Goal: Task Accomplishment & Management: Use online tool/utility

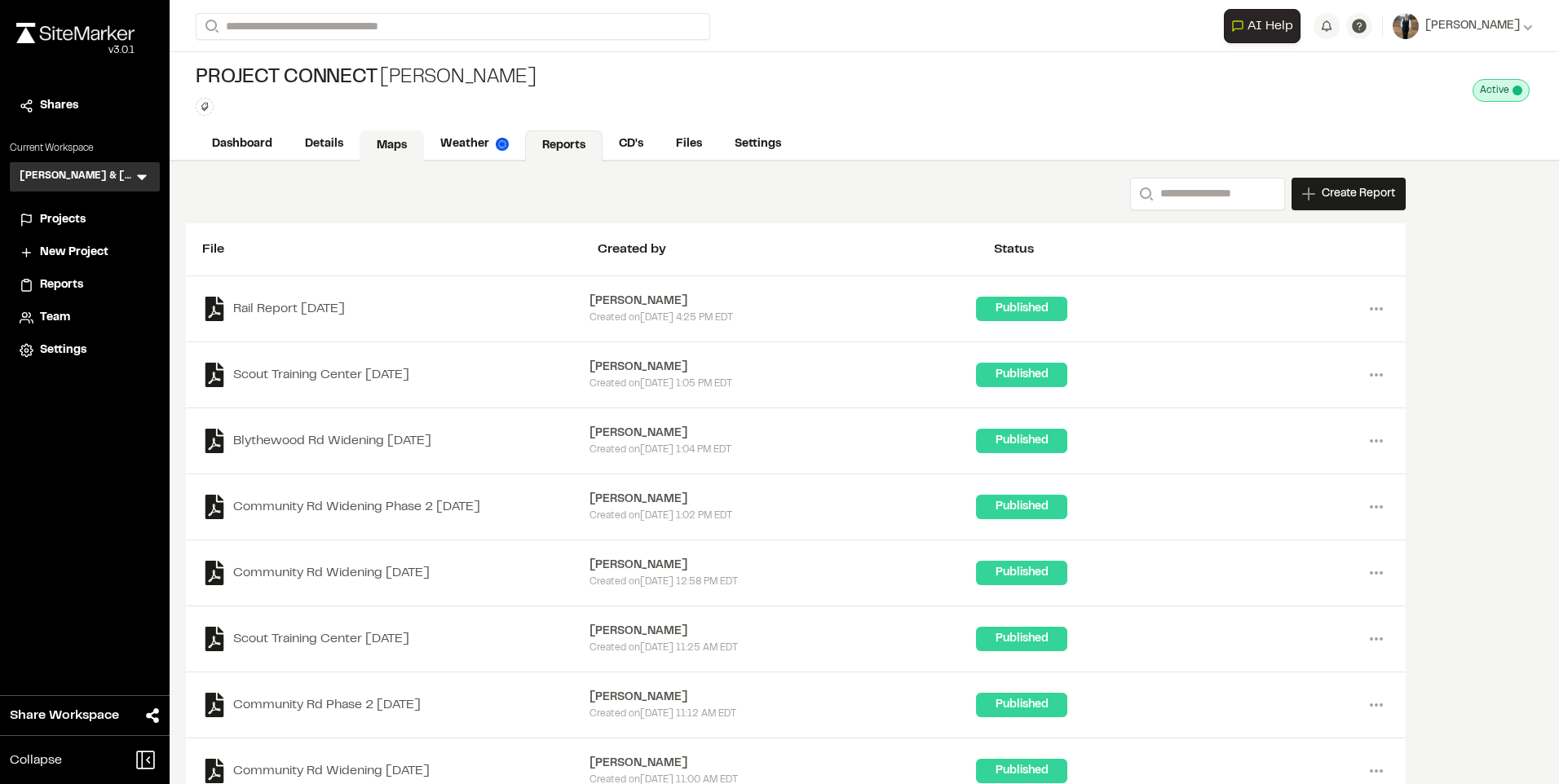
click at [361, 144] on link "Maps" at bounding box center [391, 145] width 65 height 31
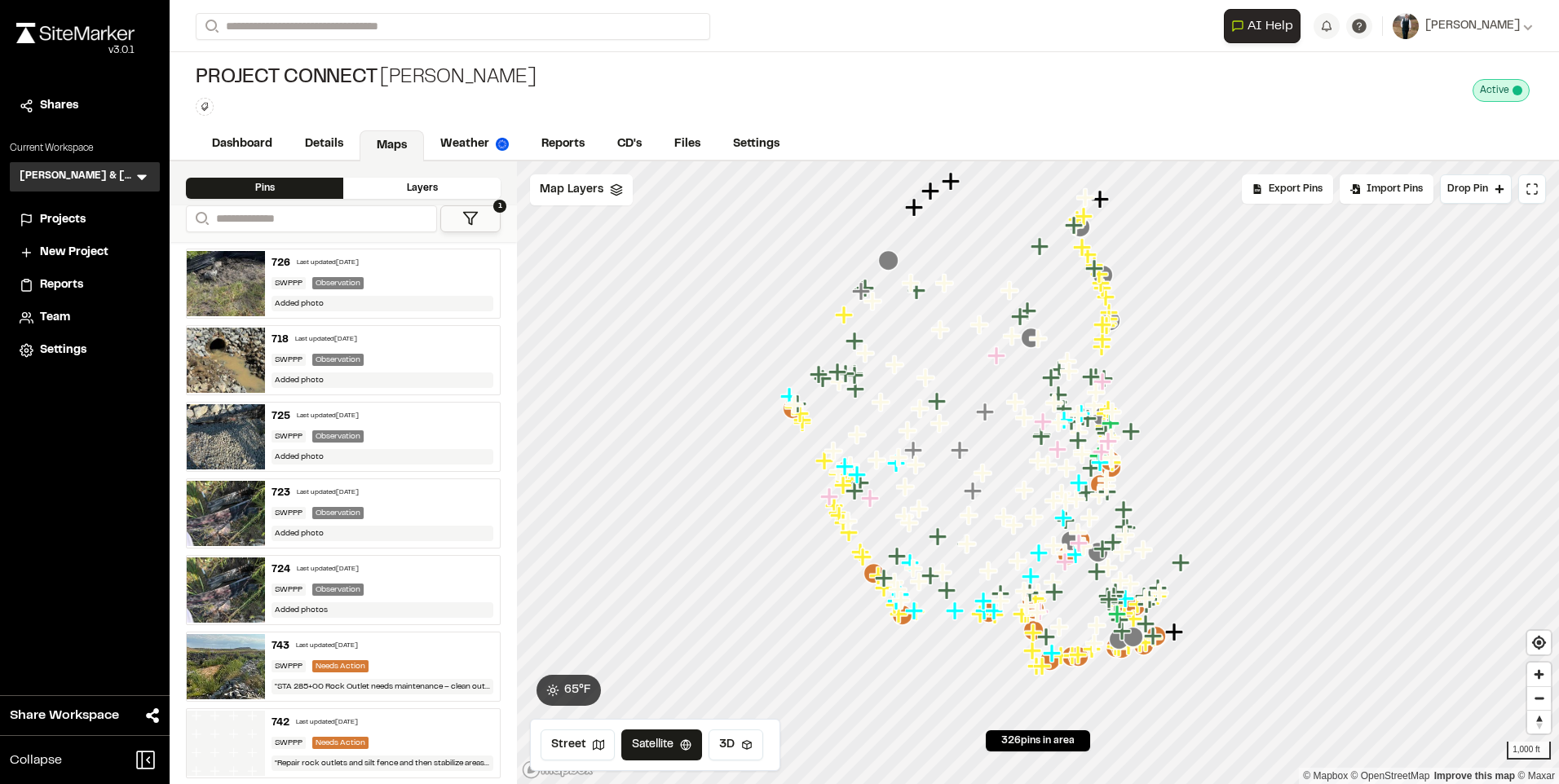
click at [327, 489] on div "Last updated [DATE]" at bounding box center [328, 494] width 62 height 10
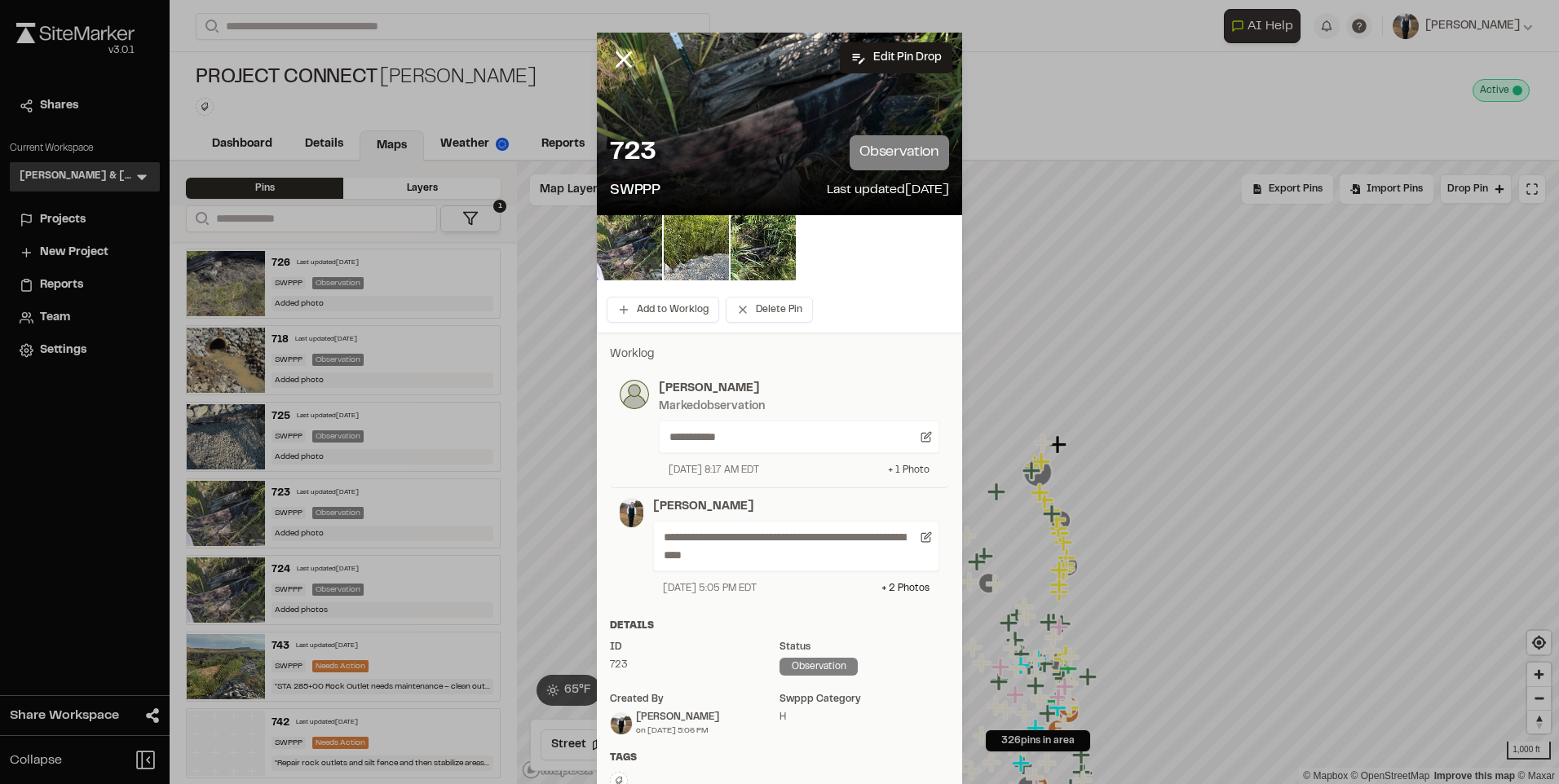
click at [900, 468] on div "+ 1 Photo" at bounding box center [909, 470] width 42 height 14
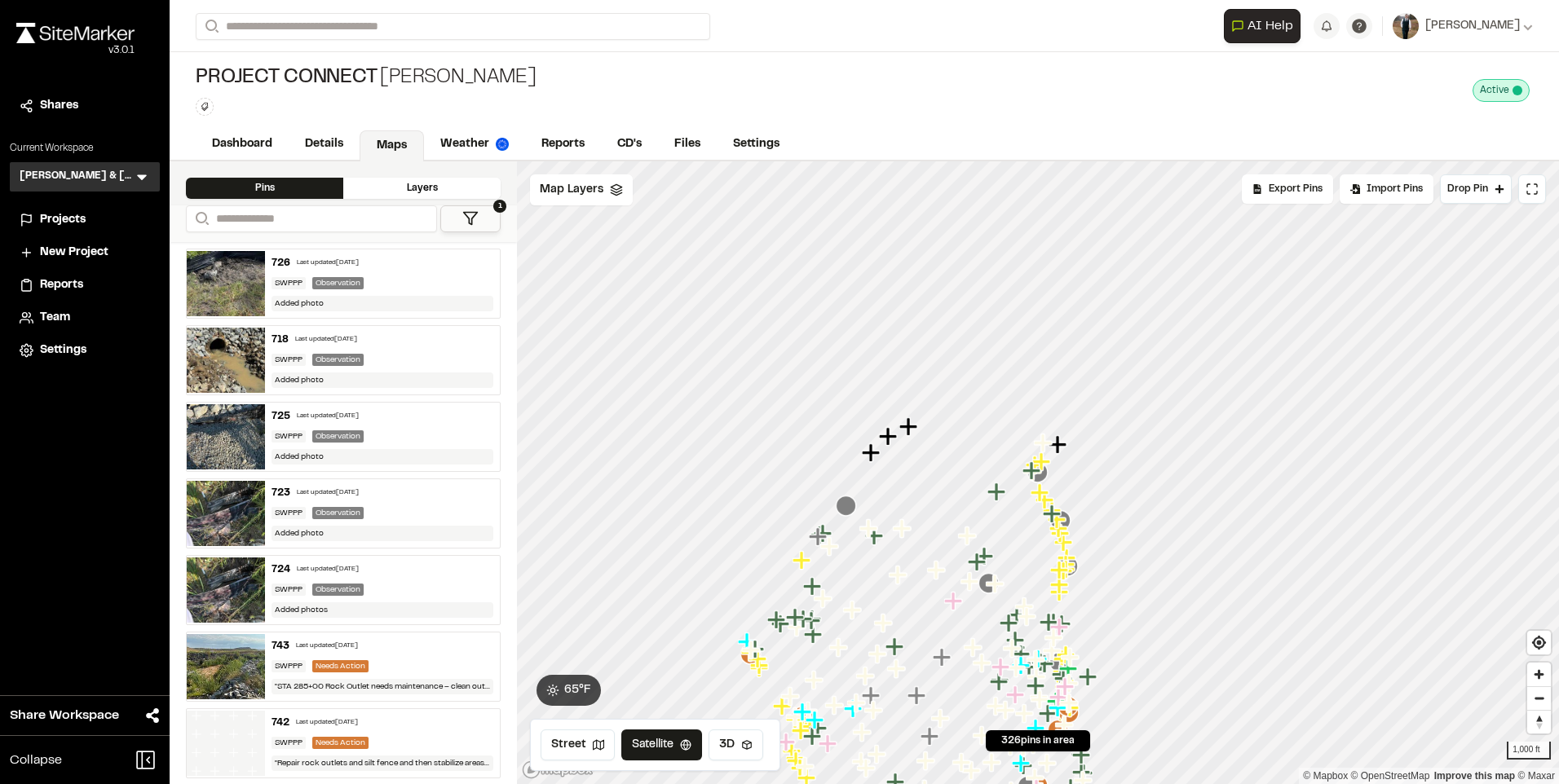
click at [331, 567] on div "Last updated [DATE]" at bounding box center [328, 570] width 62 height 10
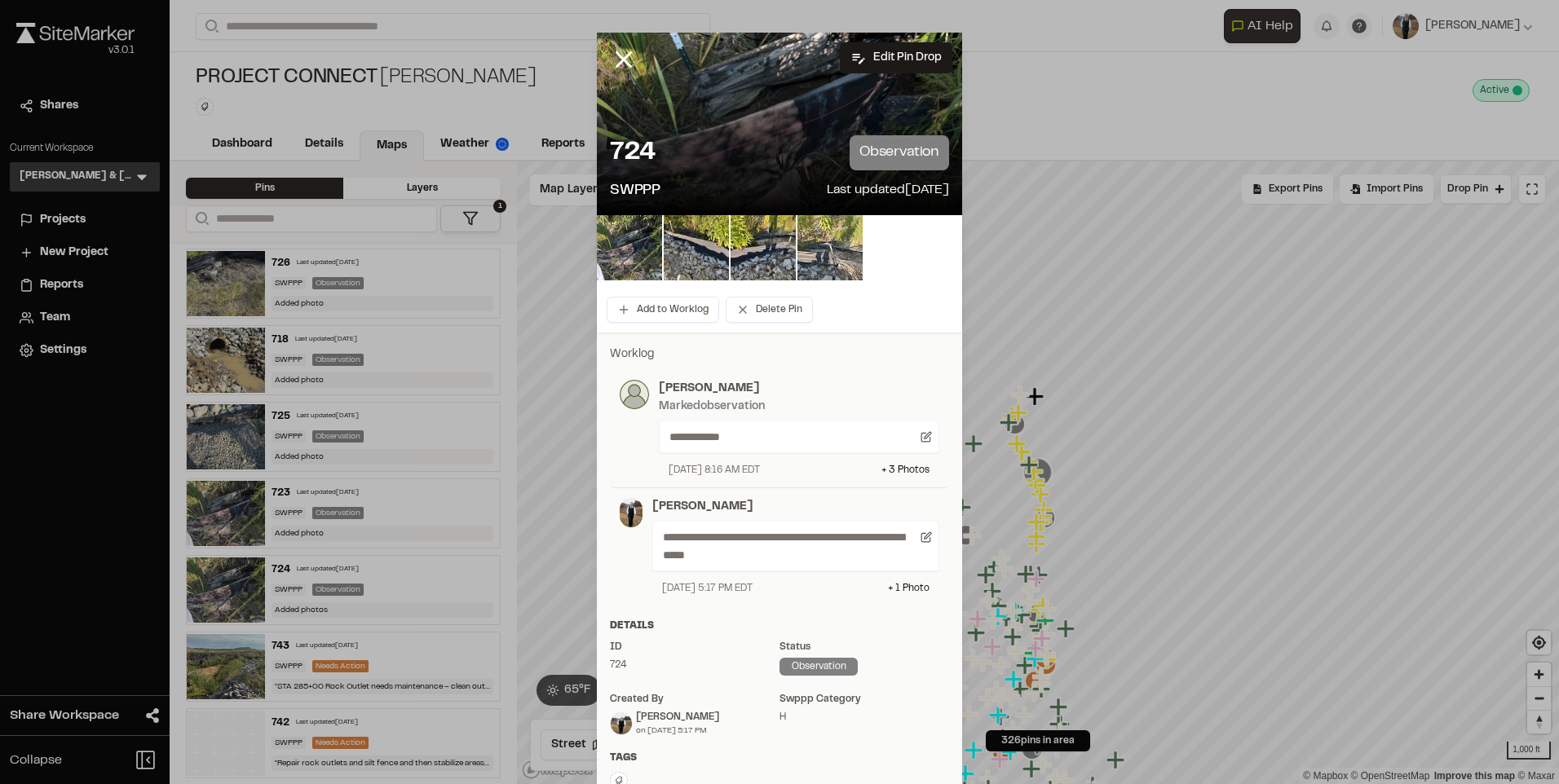
click at [823, 243] on img at bounding box center [830, 248] width 65 height 65
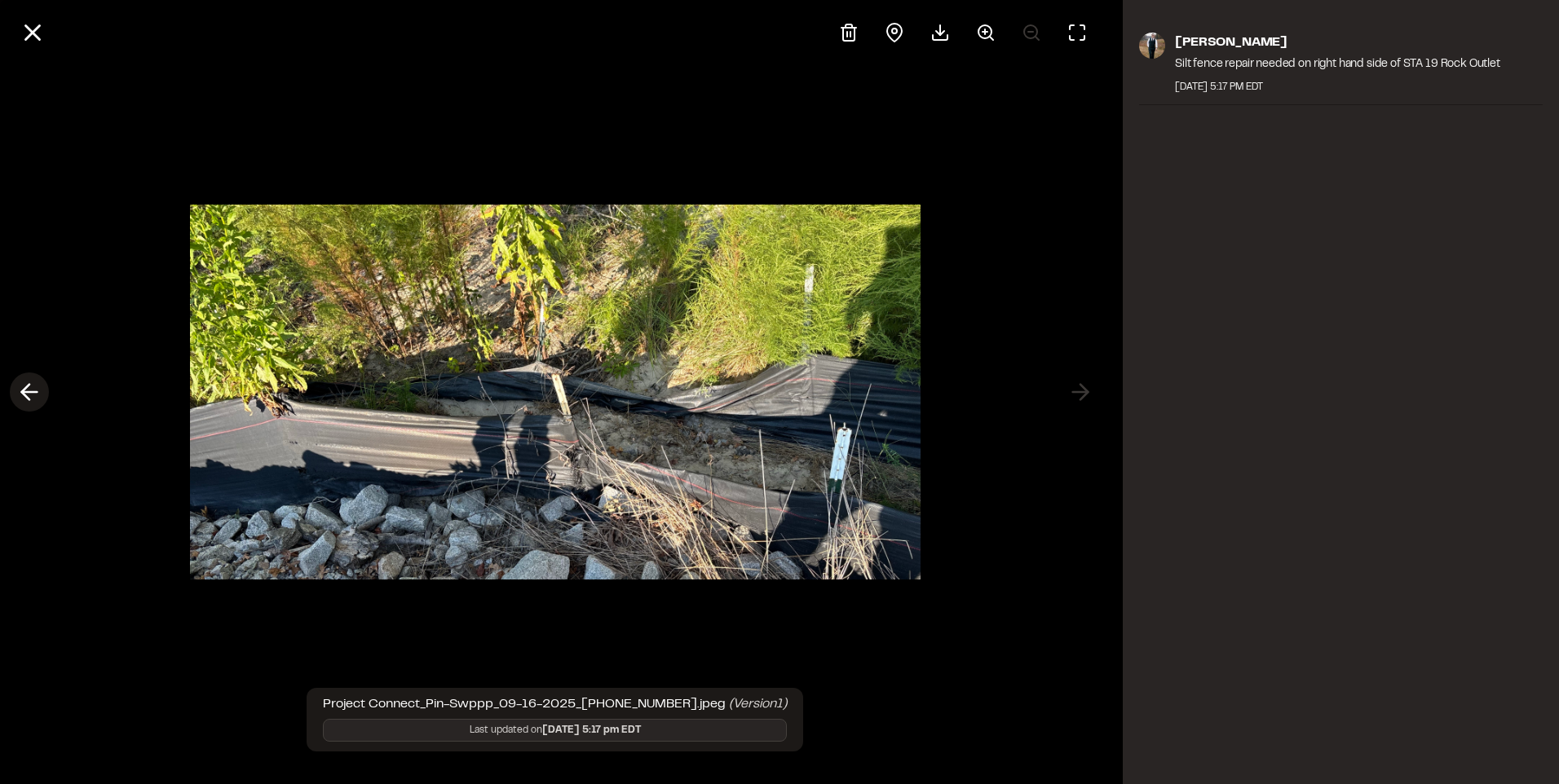
click at [36, 395] on icon at bounding box center [29, 392] width 26 height 28
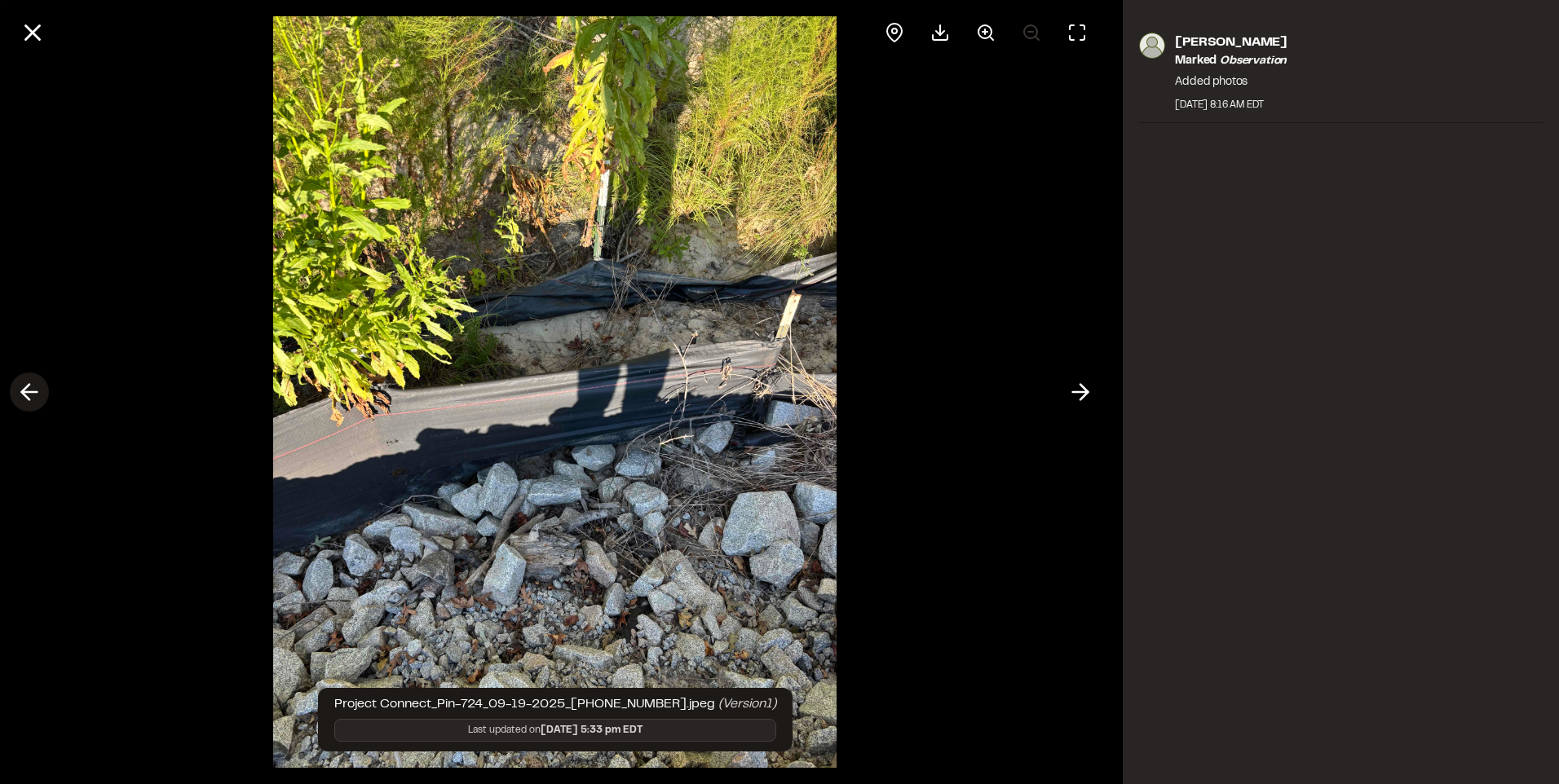
click at [36, 395] on icon at bounding box center [29, 392] width 26 height 28
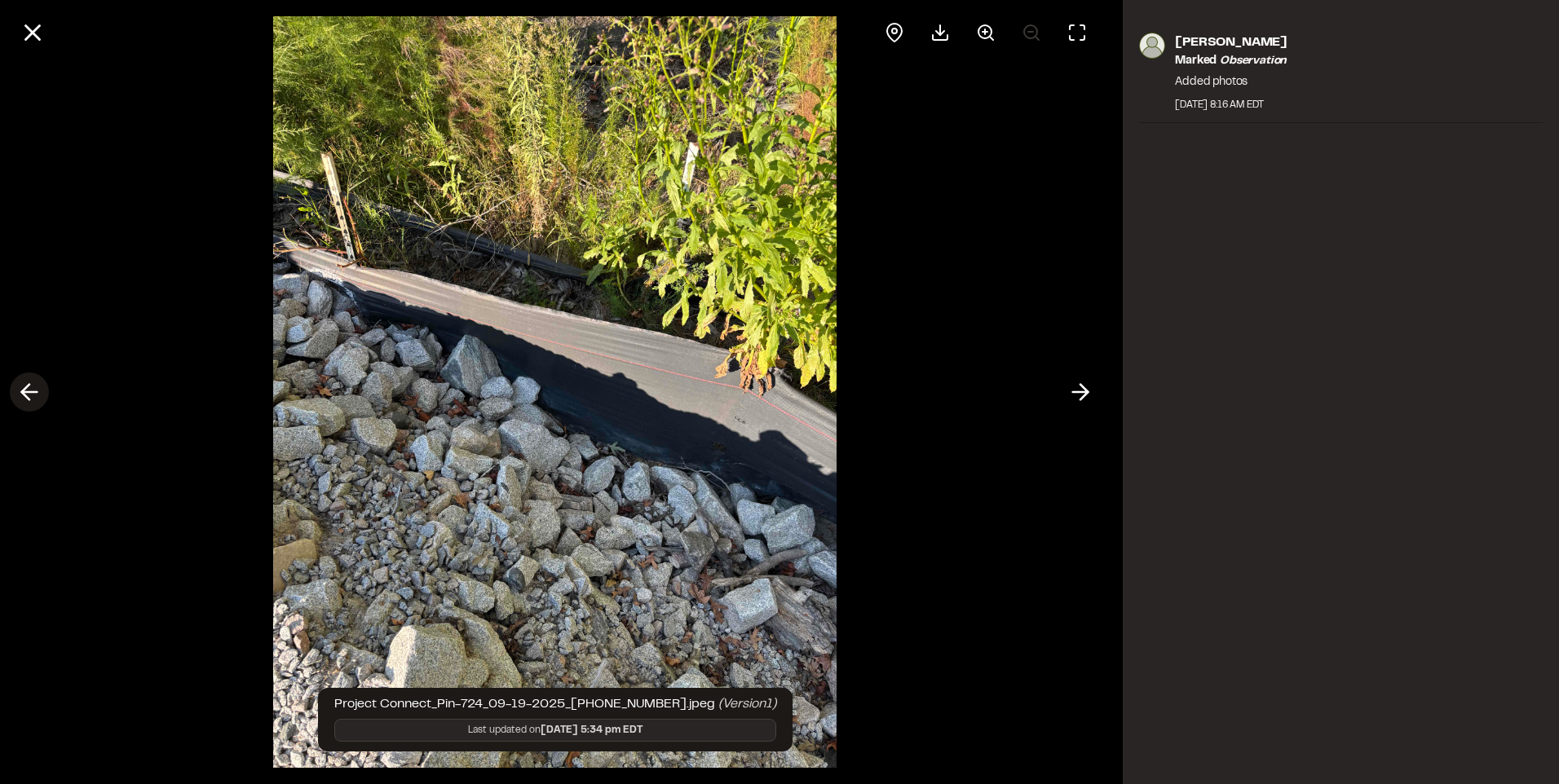
click at [36, 395] on icon at bounding box center [29, 392] width 26 height 28
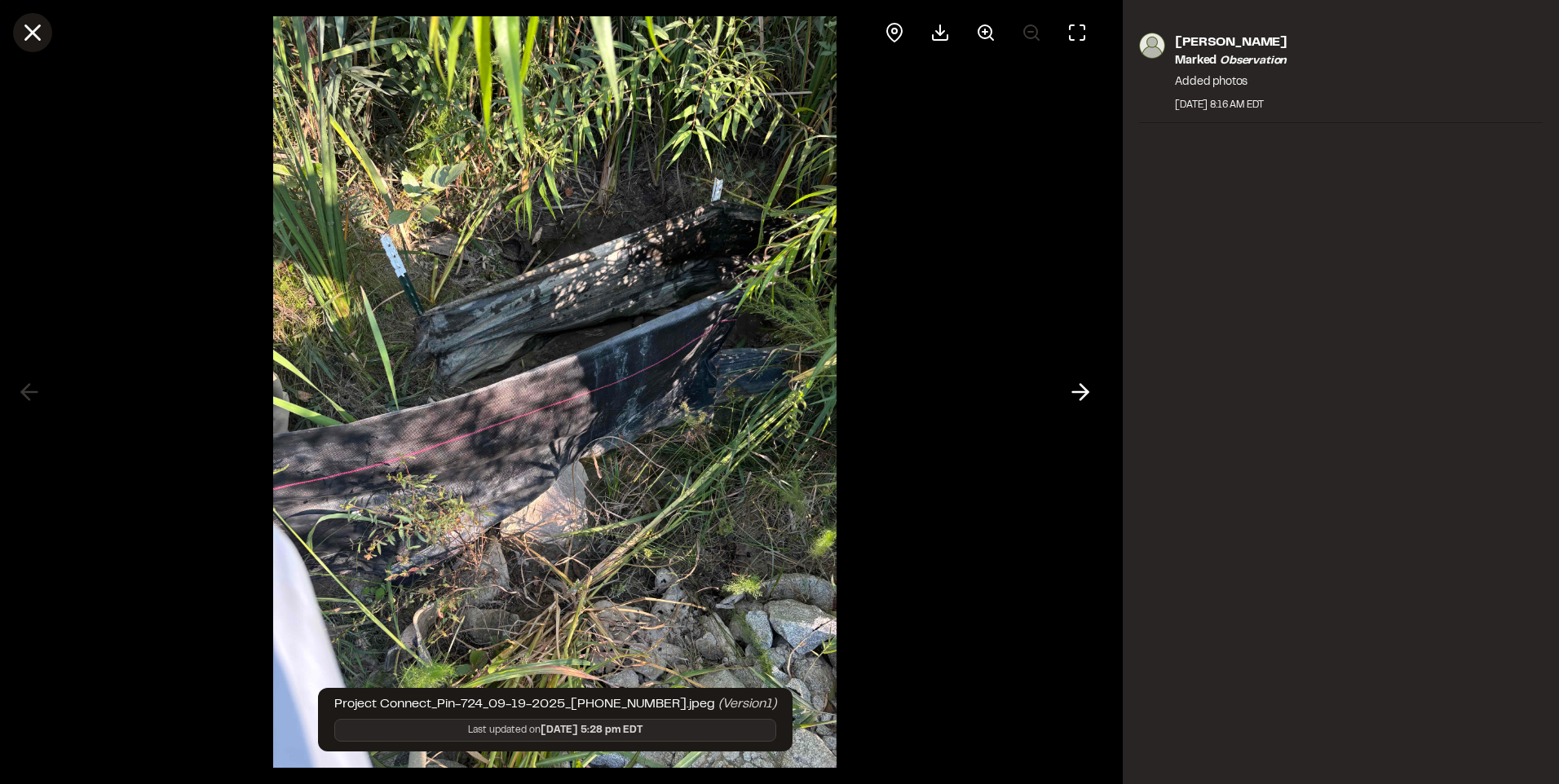
click at [34, 25] on icon at bounding box center [32, 32] width 28 height 28
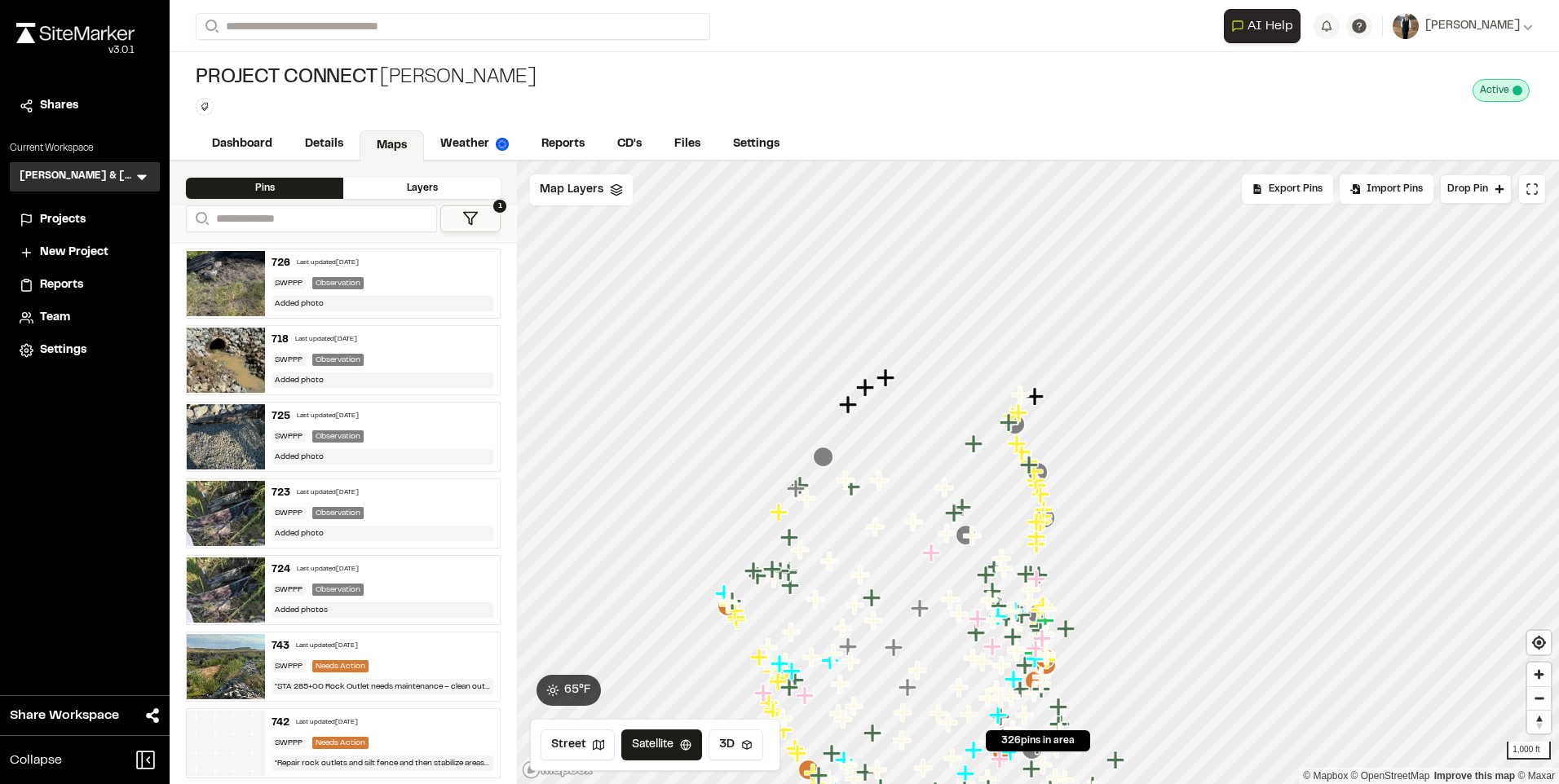
click at [327, 354] on div "Observation" at bounding box center [337, 360] width 51 height 13
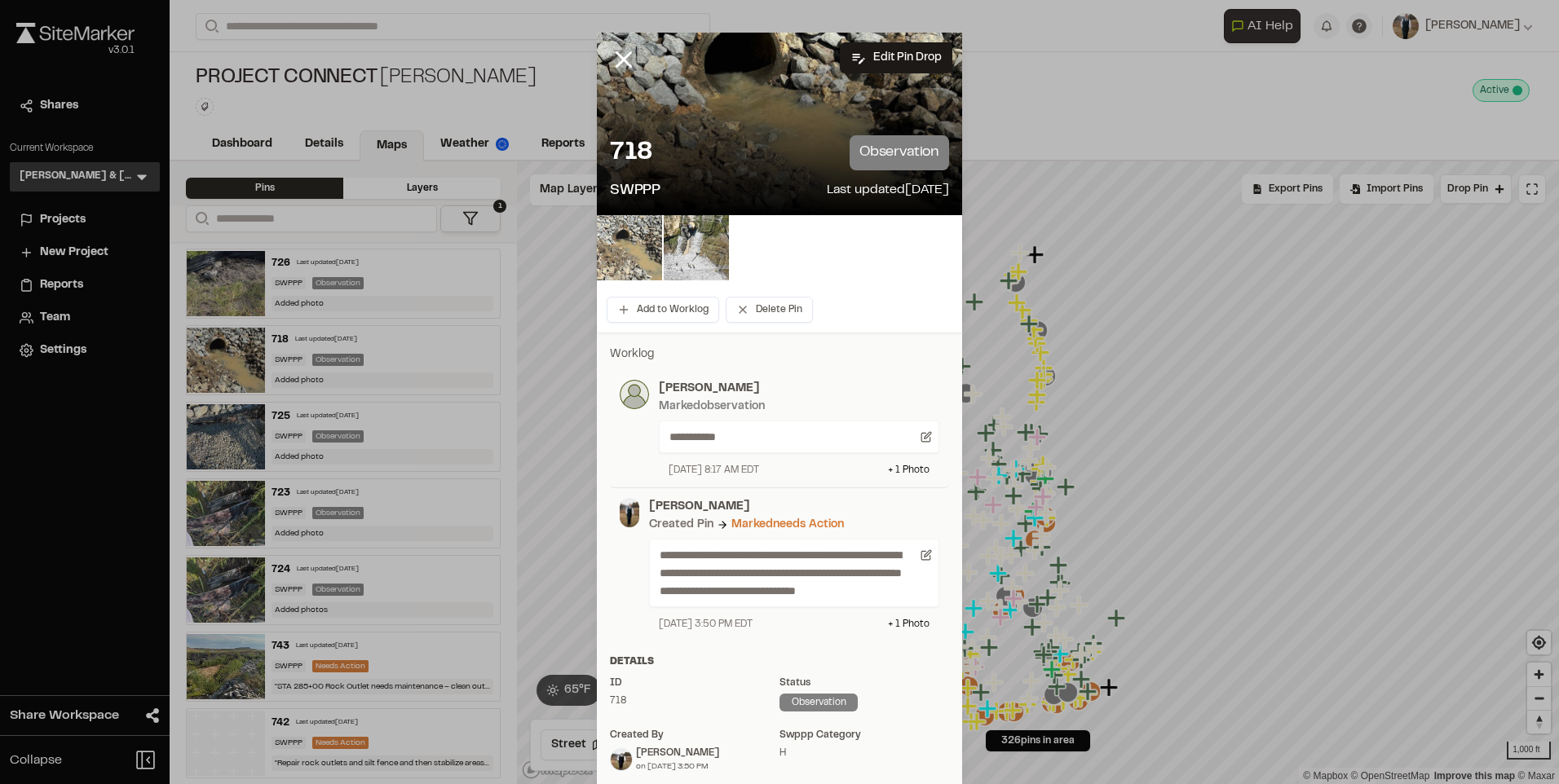
click at [606, 249] on img at bounding box center [630, 248] width 65 height 65
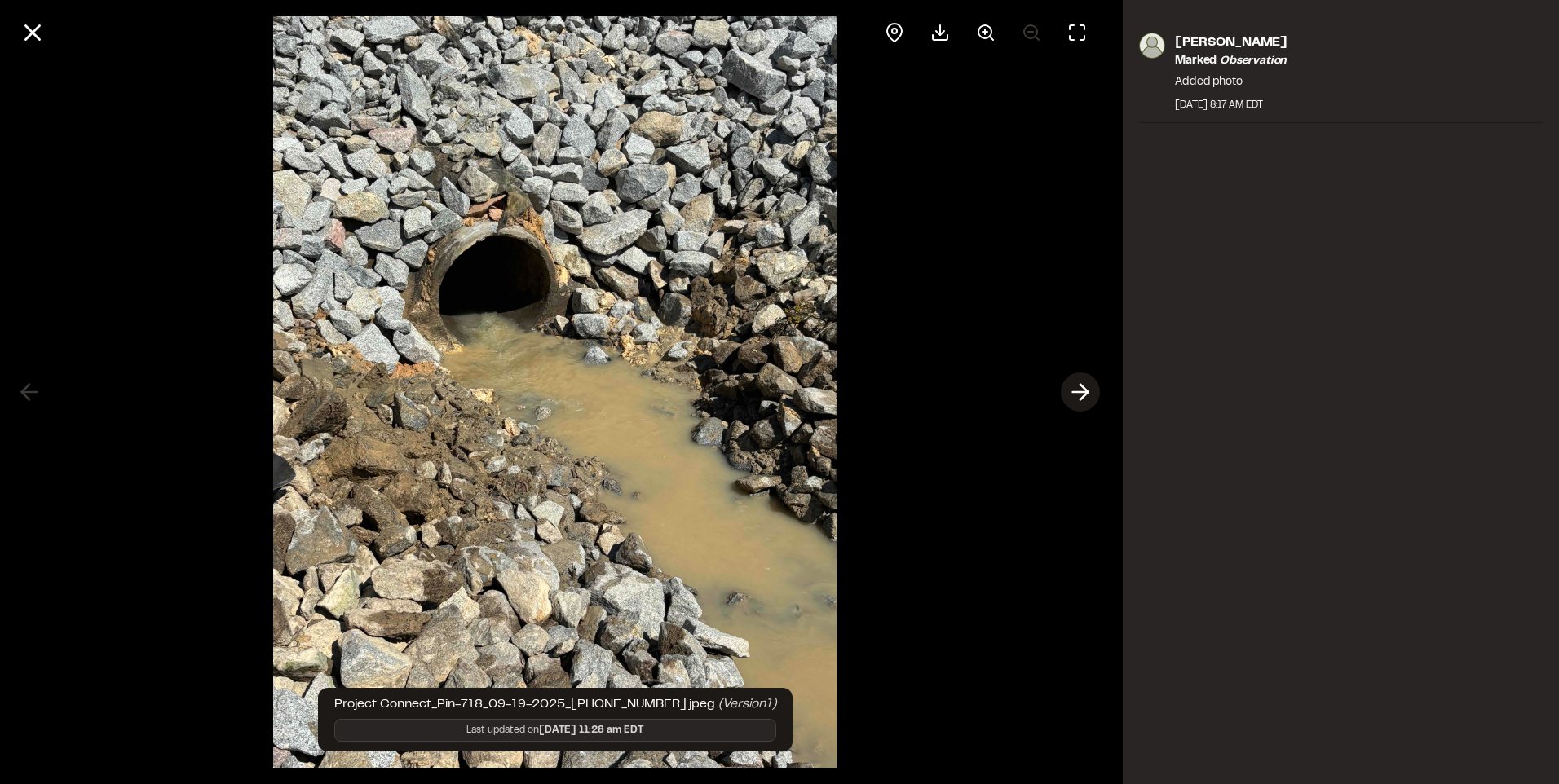
click at [1078, 388] on icon at bounding box center [1080, 392] width 26 height 28
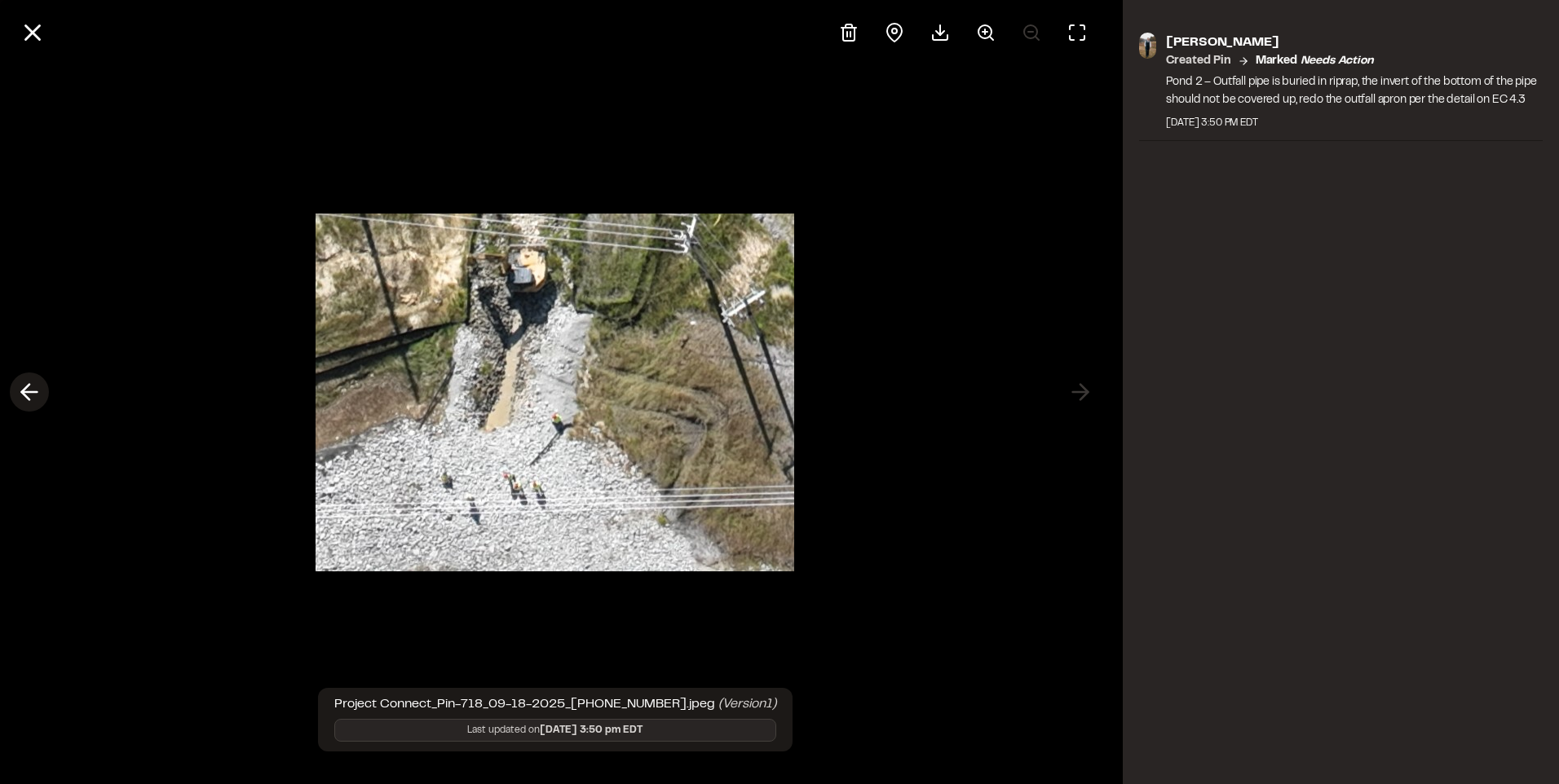
click at [25, 385] on icon at bounding box center [29, 392] width 26 height 28
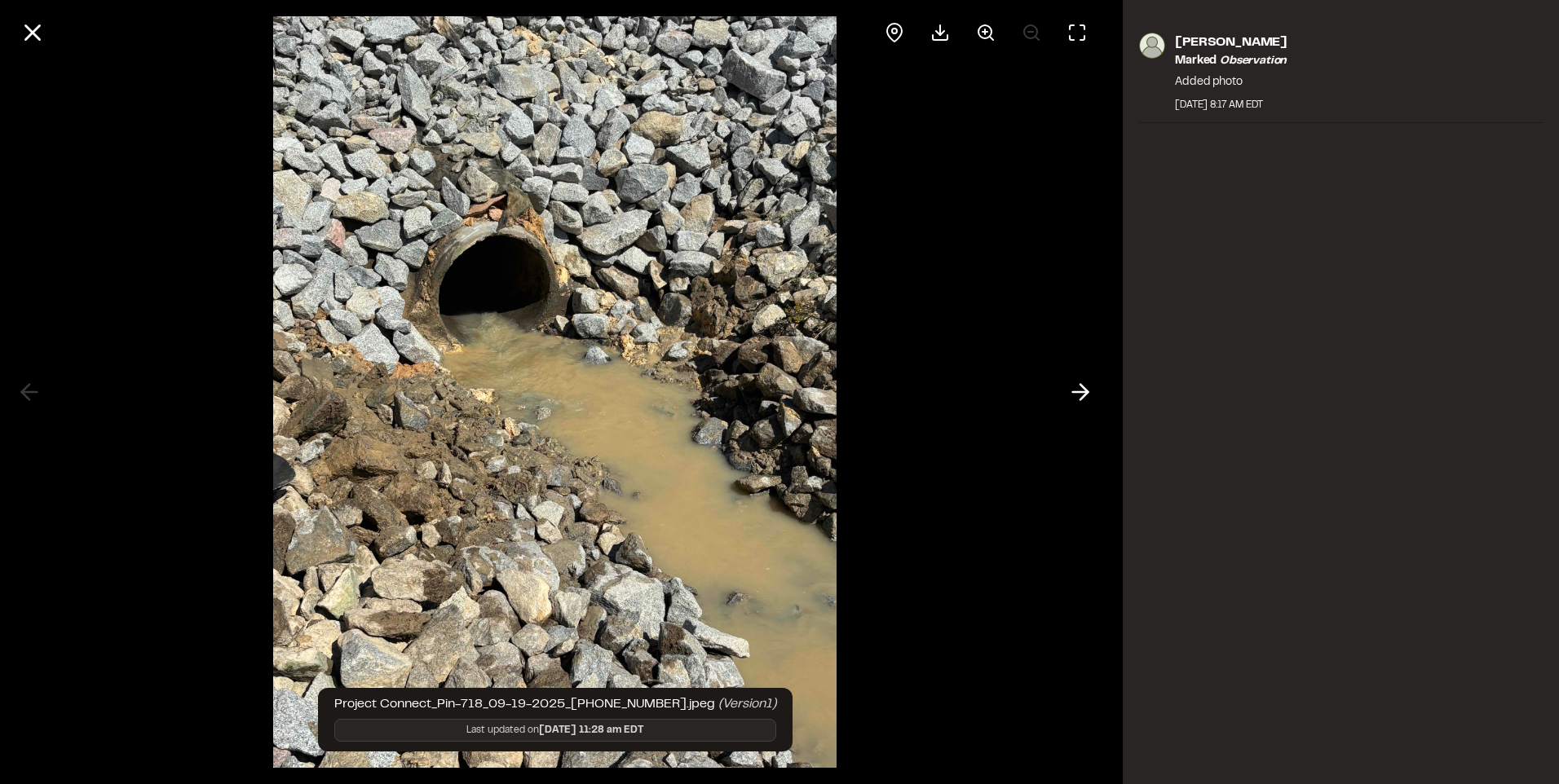
click at [47, 13] on div at bounding box center [555, 33] width 1110 height 65
click at [40, 40] on line at bounding box center [33, 33] width 14 height 14
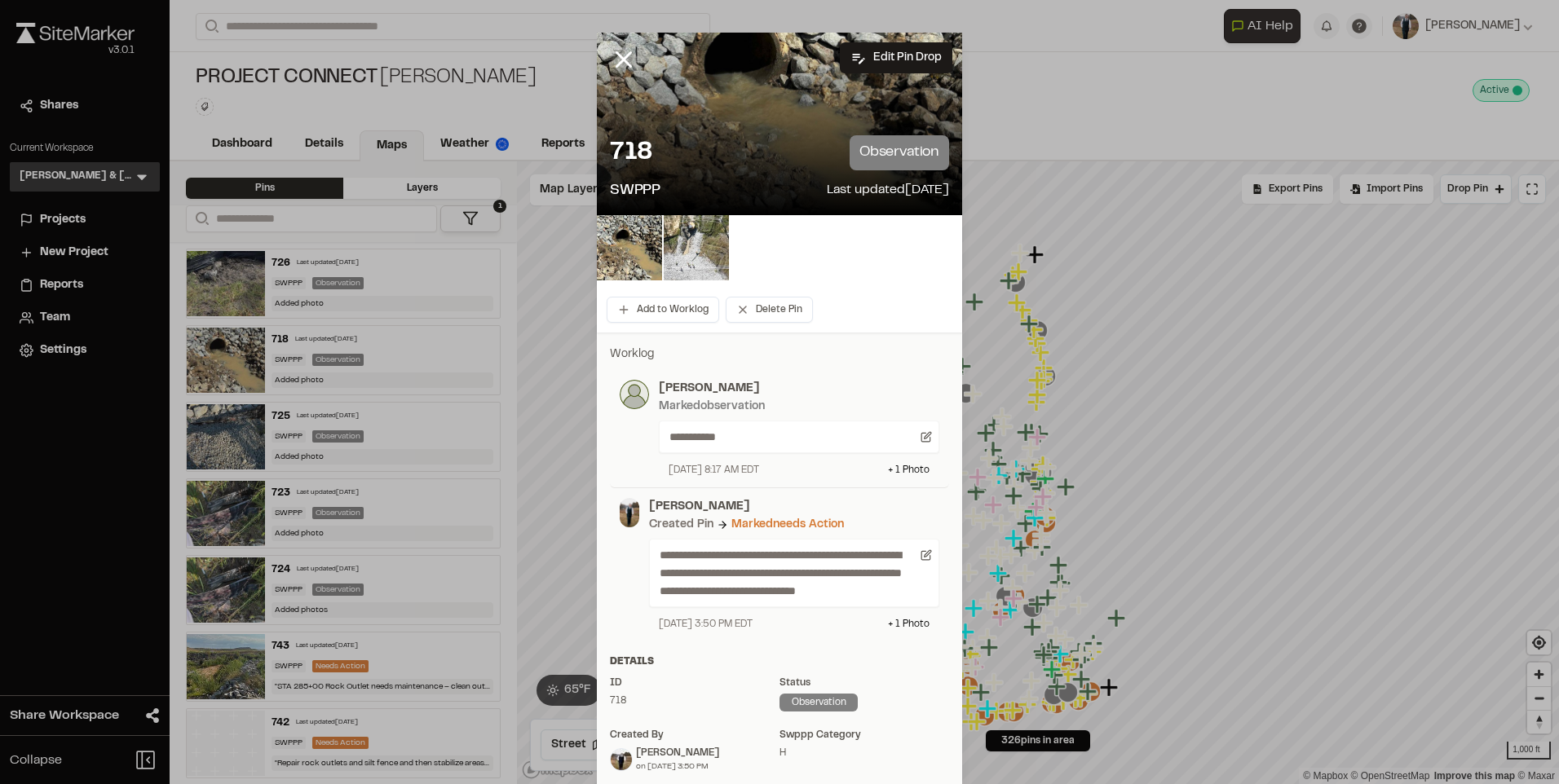
click at [643, 323] on div "Add to Worklog Delete Pin" at bounding box center [779, 310] width 365 height 45
click at [645, 319] on button "Add to Worklog" at bounding box center [663, 310] width 112 height 26
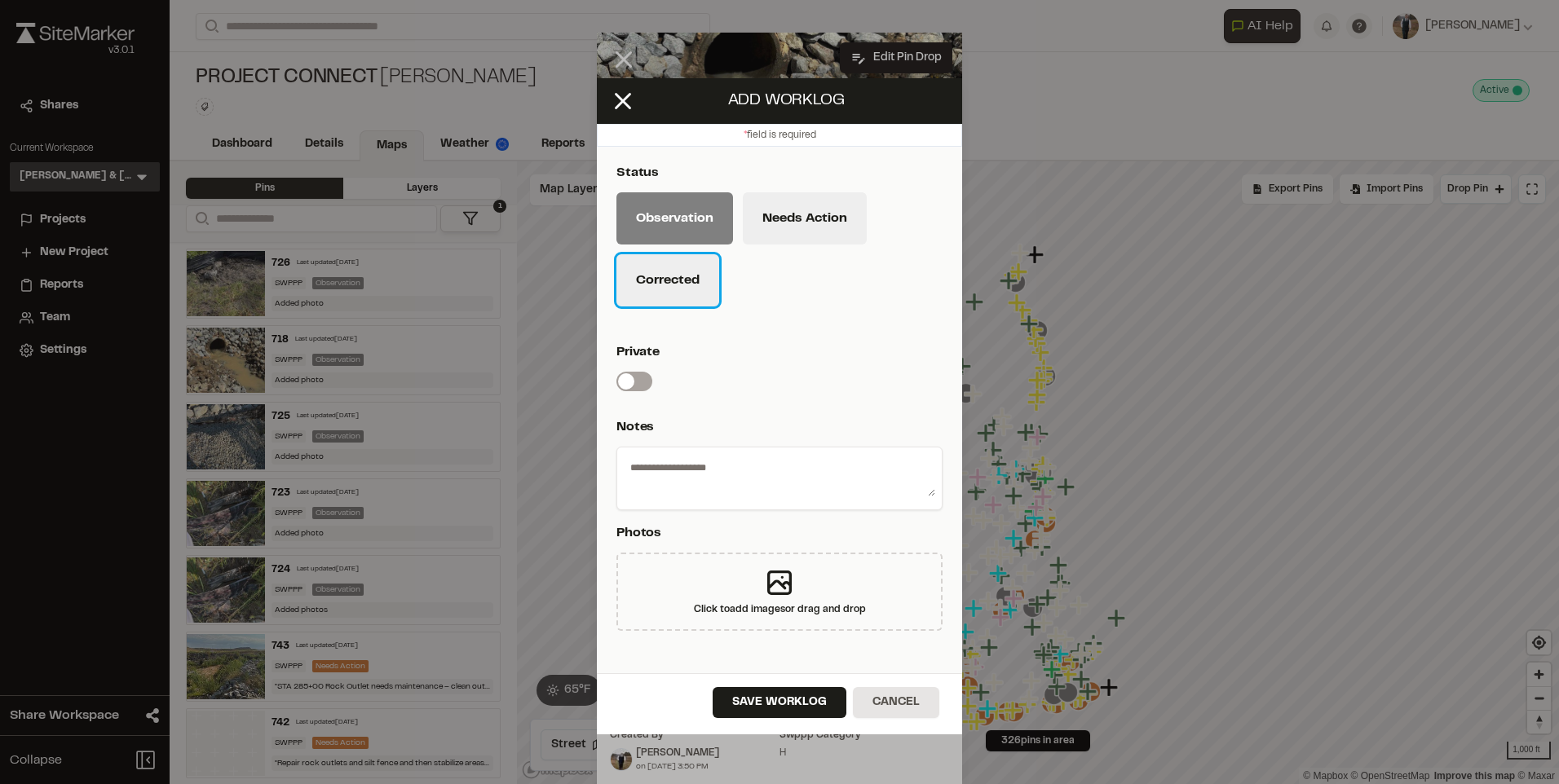
click at [662, 285] on button "Corrected" at bounding box center [667, 280] width 102 height 52
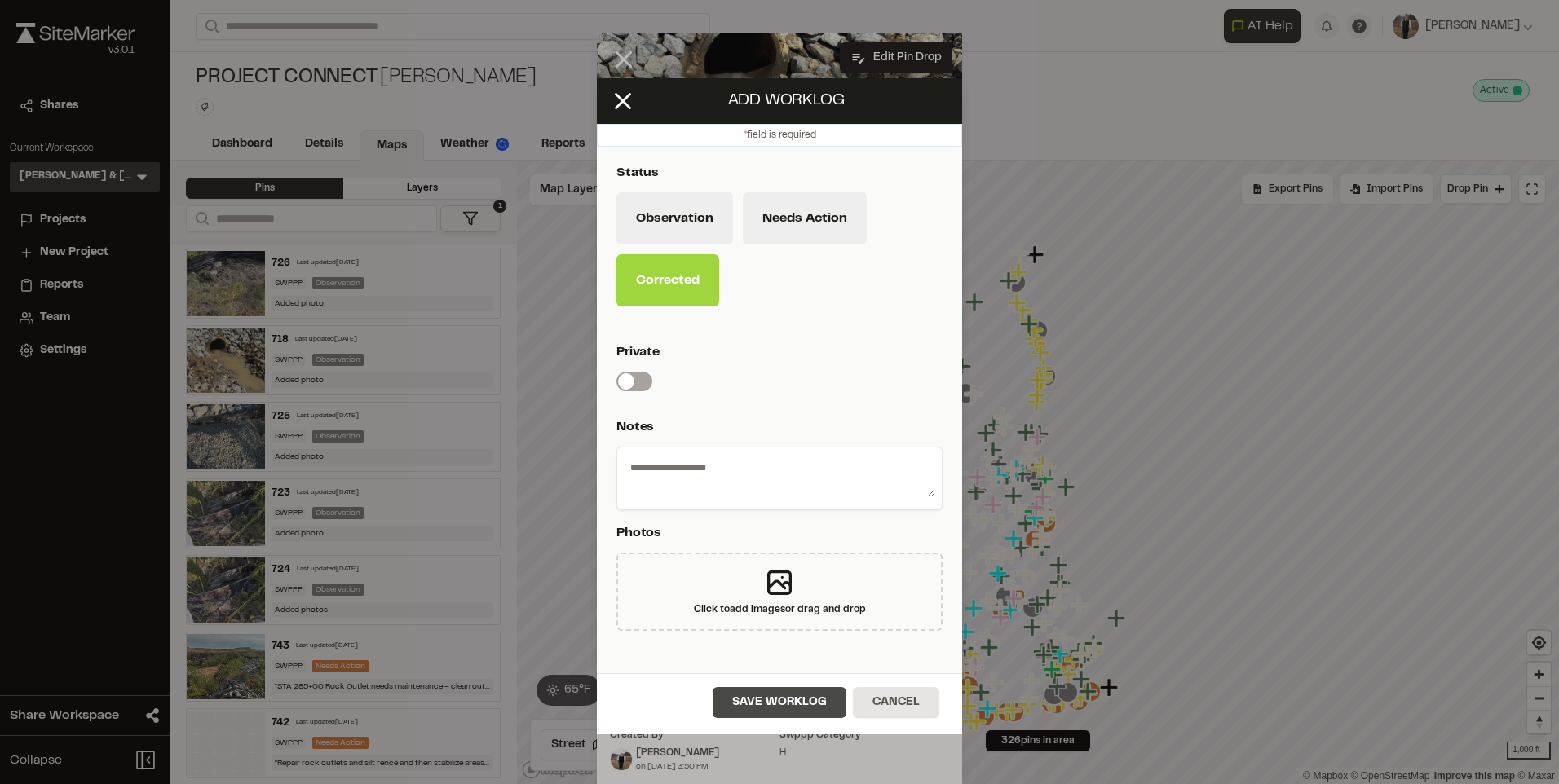
click at [784, 698] on button "Save Worklog" at bounding box center [779, 703] width 133 height 31
